Goal: Information Seeking & Learning: Learn about a topic

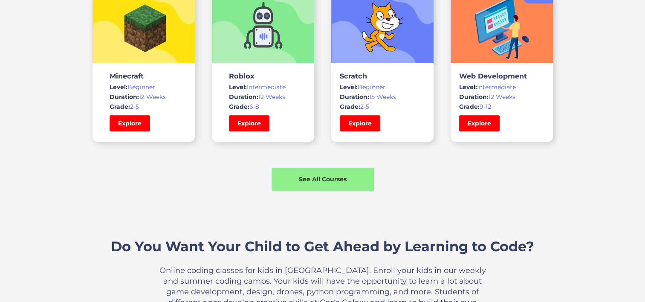
scroll to position [673, 0]
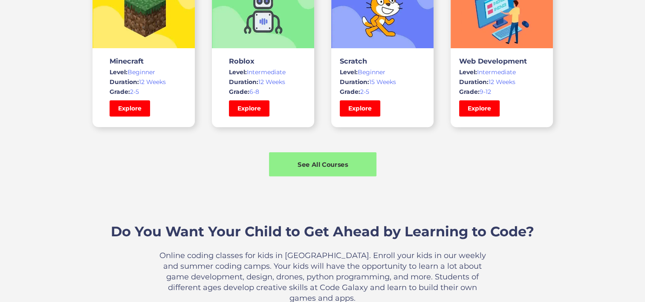
click at [316, 159] on div "See All Courses" at bounding box center [322, 163] width 107 height 9
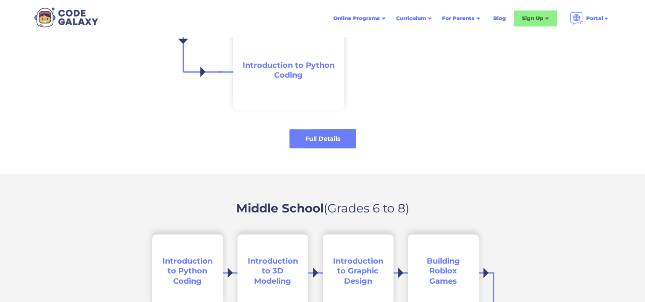
scroll to position [1077, 0]
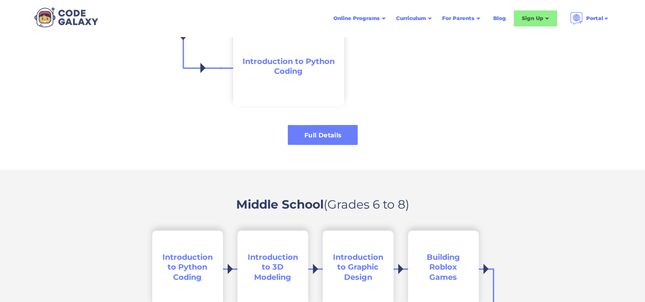
click at [321, 135] on div "Full Details" at bounding box center [323, 134] width 70 height 9
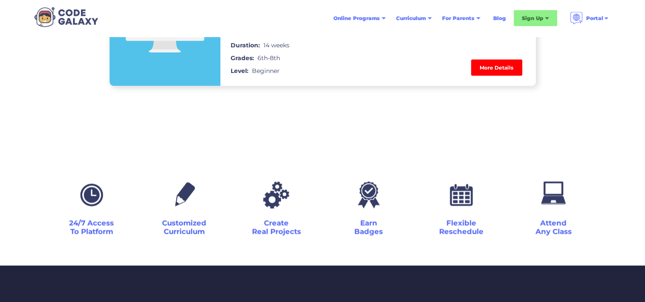
scroll to position [1656, 0]
